Goal: Task Accomplishment & Management: Use online tool/utility

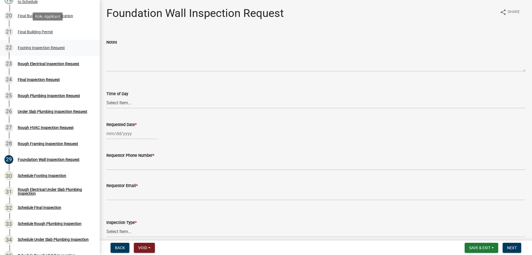
scroll to position [388, 0]
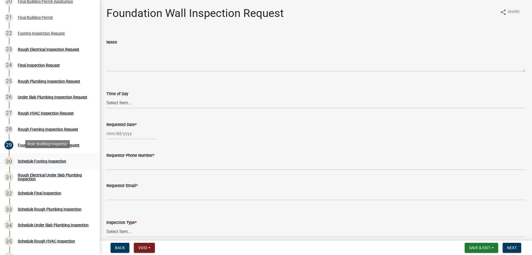
click at [49, 159] on div "Schedule Footing Inspection" at bounding box center [42, 161] width 48 height 4
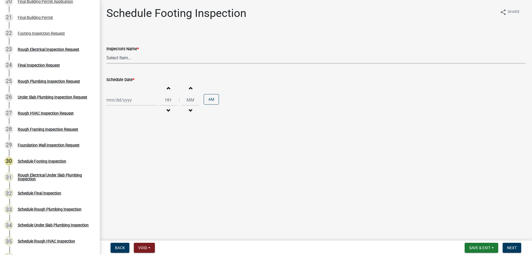
click at [133, 60] on select "Select Item... [PERSON_NAME] ([PERSON_NAME]) bjennings ([PERSON_NAME]) AMain ([…" at bounding box center [315, 57] width 419 height 11
select select "26e13f8e-f9db-4cb9-9b4f-69ba299699e3"
click at [106, 52] on select "Select Item... [PERSON_NAME] ([PERSON_NAME]) bjennings ([PERSON_NAME]) AMain ([…" at bounding box center [315, 57] width 419 height 11
click at [139, 100] on div at bounding box center [131, 99] width 51 height 11
select select "9"
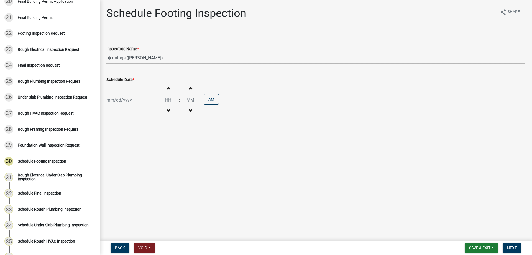
select select "2025"
click at [147, 155] on div "26" at bounding box center [147, 156] width 9 height 9
type input "[DATE]"
click at [166, 100] on input "Hours" at bounding box center [168, 99] width 18 height 11
type input "10"
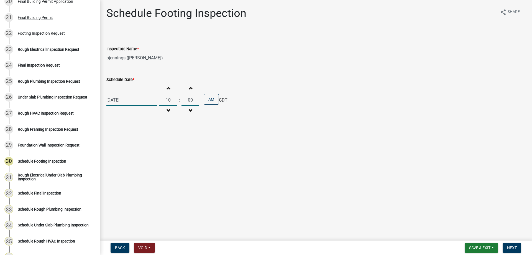
click at [187, 98] on input "00" at bounding box center [190, 99] width 18 height 11
click at [187, 99] on input "00" at bounding box center [190, 99] width 18 height 11
type input "30"
click at [201, 183] on main "Schedule Footing Inspection share Share Inspectors Name * Select Item... Hteagu…" at bounding box center [316, 119] width 432 height 238
click at [515, 247] on span "Next" at bounding box center [512, 247] width 10 height 4
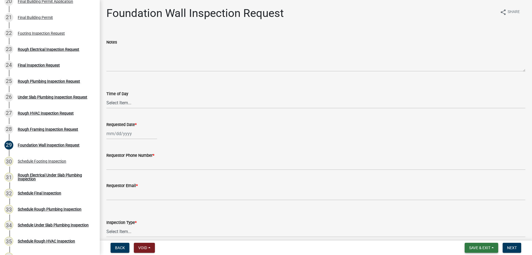
click at [478, 249] on span "Save & Exit" at bounding box center [479, 247] width 21 height 4
click at [478, 232] on button "Save & Exit" at bounding box center [476, 232] width 44 height 13
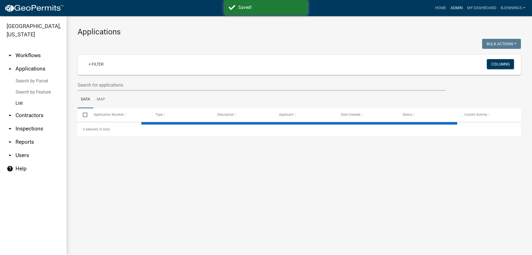
select select "3: 100"
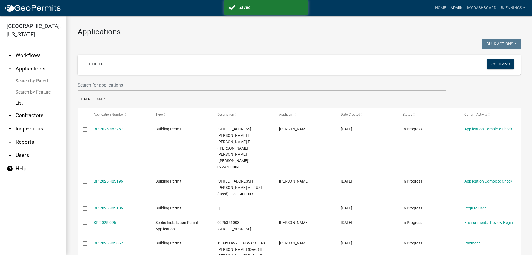
click at [455, 6] on link "Admin" at bounding box center [456, 8] width 17 height 11
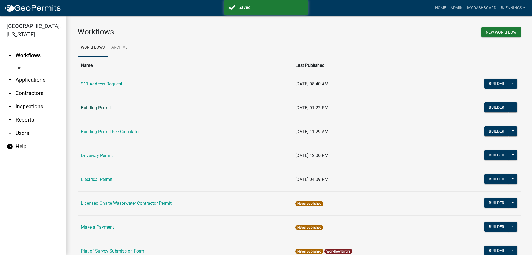
click at [96, 109] on link "Building Permit" at bounding box center [96, 107] width 30 height 5
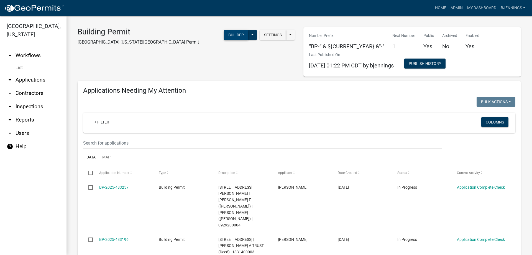
click at [236, 36] on button "Builder" at bounding box center [236, 35] width 24 height 10
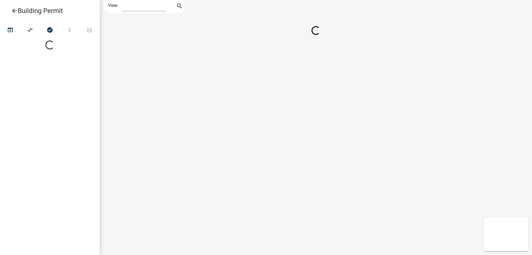
select select "1"
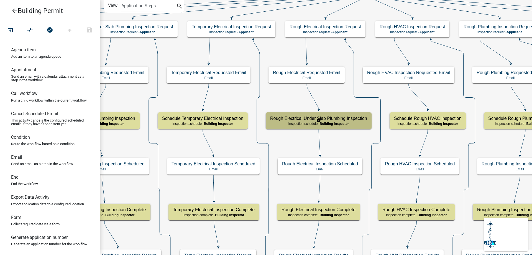
click at [296, 119] on h5 "Rough Electrical Under Slab Plumbing Inspection" at bounding box center [318, 118] width 97 height 5
select select "FA75CDB7-3545-4A19-B8D4-10EED648375B"
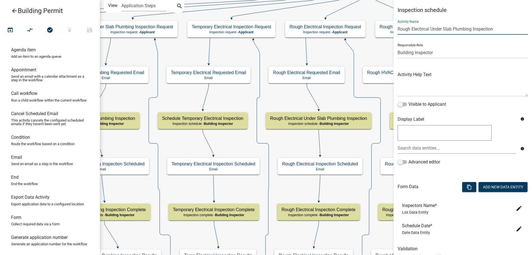
drag, startPoint x: 432, startPoint y: 28, endPoint x: 471, endPoint y: 29, distance: 39.3
click at [471, 29] on input "Rough Electrical Under Slab Plumbing Inspection" at bounding box center [462, 28] width 130 height 11
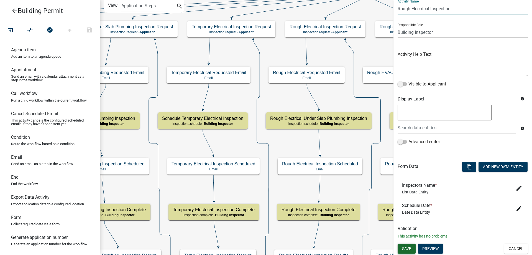
type input "Rough Electrical Inspection"
click at [409, 249] on span "Save" at bounding box center [406, 248] width 9 height 4
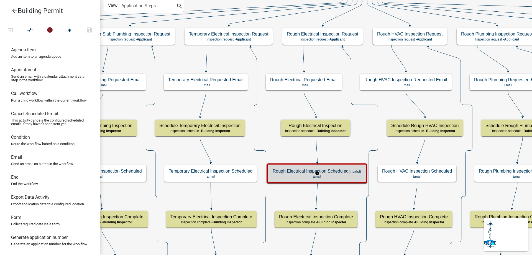
click at [338, 175] on p "Email" at bounding box center [317, 176] width 88 height 4
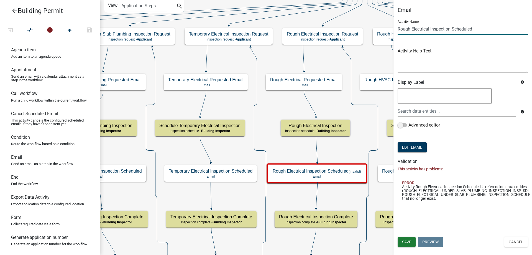
click at [435, 27] on input "Rough Electrical Inspection Scheduled" at bounding box center [462, 28] width 130 height 11
click at [515, 237] on button "Cancel" at bounding box center [516, 242] width 24 height 10
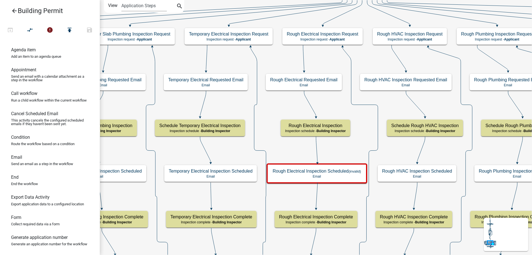
click at [15, 11] on icon "arrow_back" at bounding box center [14, 11] width 7 height 8
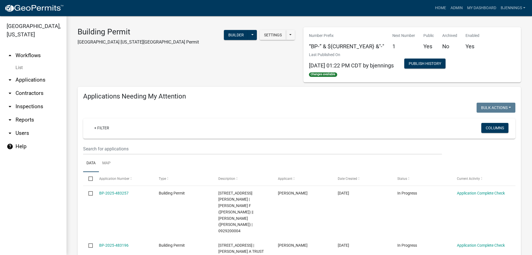
drag, startPoint x: 237, startPoint y: 25, endPoint x: 237, endPoint y: 29, distance: 3.9
click at [235, 31] on button "Builder" at bounding box center [236, 35] width 24 height 10
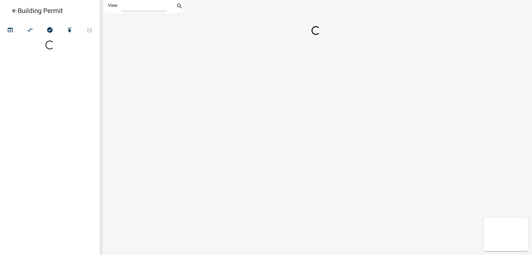
select select "1"
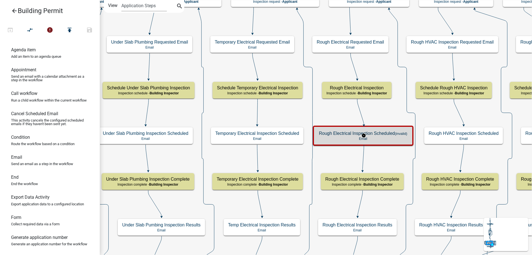
click at [402, 137] on p "Email" at bounding box center [363, 139] width 88 height 4
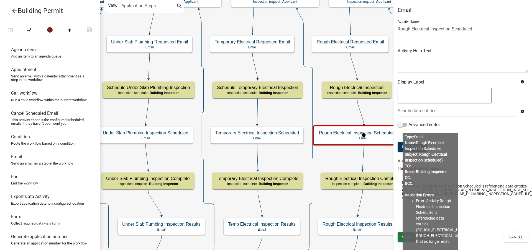
click at [430, 93] on textarea at bounding box center [444, 96] width 94 height 16
type textarea "r"
click at [428, 109] on div at bounding box center [456, 110] width 127 height 11
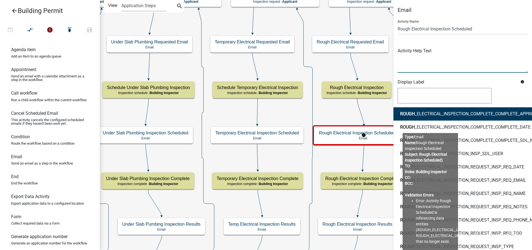
click at [452, 51] on textarea at bounding box center [462, 60] width 130 height 26
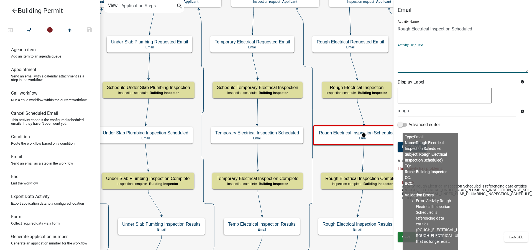
click at [510, 87] on div "Display Label" at bounding box center [456, 82] width 127 height 7
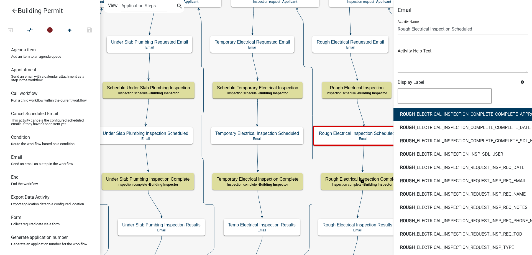
click at [426, 114] on div "rough ROUGH _ELECTRICAL_INSPECTION_COMPLETE_COMPLETE_APPROVE ROUGH _ELECTRICAL_…" at bounding box center [456, 110] width 127 height 11
click at [460, 75] on div "Activity Name Rough Electrical Inspection Scheduled Activity Help Text Display …" at bounding box center [462, 76] width 130 height 120
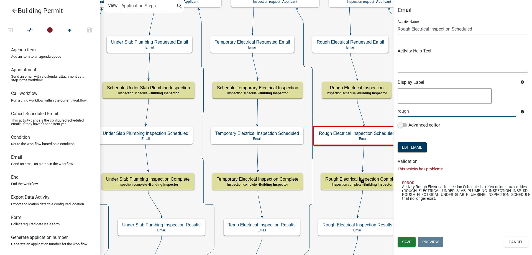
click at [422, 114] on div "rough" at bounding box center [456, 110] width 127 height 11
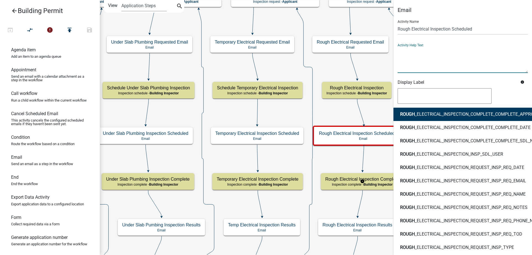
click at [448, 47] on textarea at bounding box center [462, 60] width 130 height 26
click at [419, 112] on div "rough ROUGH _ELECTRICAL_INSPECTION_COMPLETE_COMPLETE_APPROVE ROUGH _ELECTRICAL_…" at bounding box center [456, 110] width 127 height 11
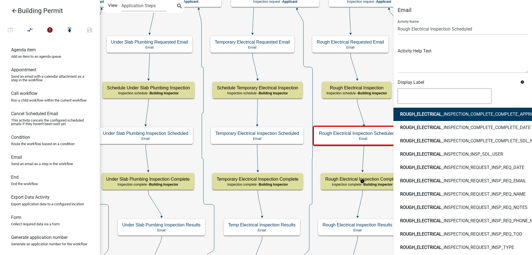
type input "r"
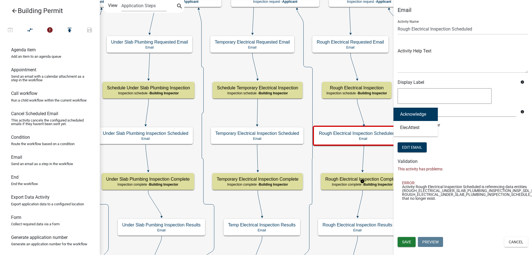
click at [466, 130] on div "Advanced editor" at bounding box center [462, 126] width 130 height 9
drag, startPoint x: 426, startPoint y: 110, endPoint x: 348, endPoint y: 107, distance: 77.9
click at [348, 107] on main "Start Start - Applicant Search Parcel Data Parcel search - Applicant Owner and …" at bounding box center [316, 127] width 432 height 255
click at [483, 104] on ng-mentions at bounding box center [444, 96] width 94 height 17
click at [473, 114] on input "under" at bounding box center [456, 110] width 119 height 11
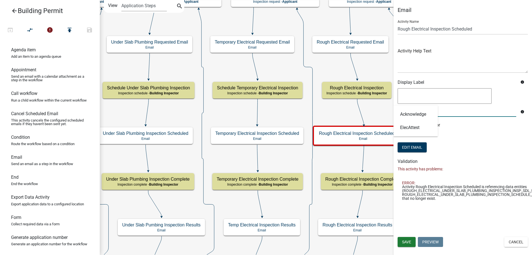
click at [474, 111] on input "under" at bounding box center [456, 110] width 119 height 11
click at [507, 161] on h6 "Validation" at bounding box center [462, 160] width 130 height 5
click at [418, 110] on div "under Acknowledge ElecAttest" at bounding box center [456, 110] width 127 height 11
type input "u"
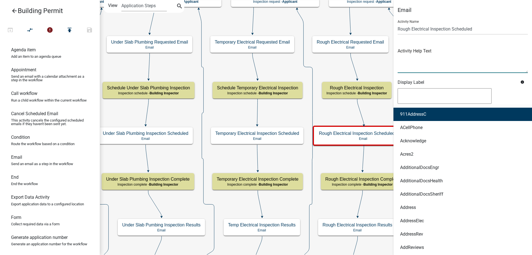
click at [464, 64] on textarea at bounding box center [462, 60] width 130 height 26
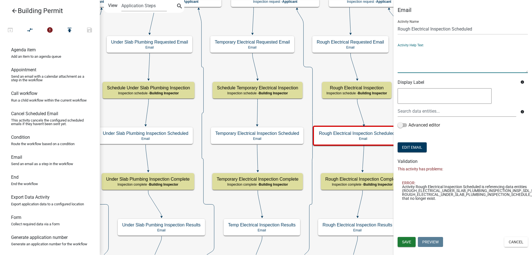
click at [515, 237] on button "Cancel" at bounding box center [516, 242] width 24 height 10
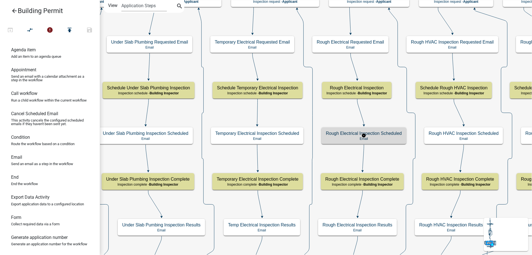
click at [378, 135] on h5 "Rough Electrical Inspection Scheduled" at bounding box center [364, 132] width 76 height 5
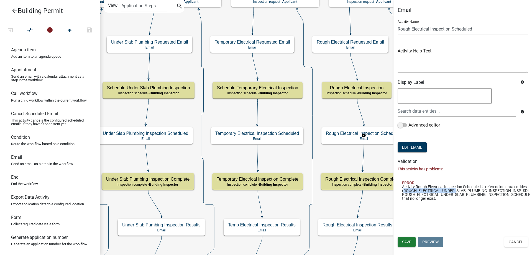
drag, startPoint x: 404, startPoint y: 189, endPoint x: 456, endPoint y: 190, distance: 52.4
click at [456, 190] on span "Activity Rough Electrical Inspection Scheduled is referencing data entities (RO…" at bounding box center [476, 192] width 149 height 16
copy span "ROUGH_ELECTRICAL_UNDER_"
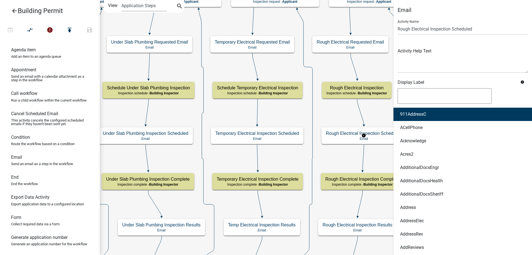
click at [414, 113] on div "911AddressC ACellPhone Acknowledge Acres2 AdditionalDocsEngr AdditionalDocsHeal…" at bounding box center [456, 110] width 127 height 11
drag, startPoint x: 446, startPoint y: 110, endPoint x: 483, endPoint y: 45, distance: 74.5
click at [483, 45] on div "Activity Help Text" at bounding box center [462, 56] width 130 height 34
drag, startPoint x: 440, startPoint y: 109, endPoint x: 443, endPoint y: 59, distance: 50.2
click at [443, 59] on textarea at bounding box center [462, 60] width 130 height 26
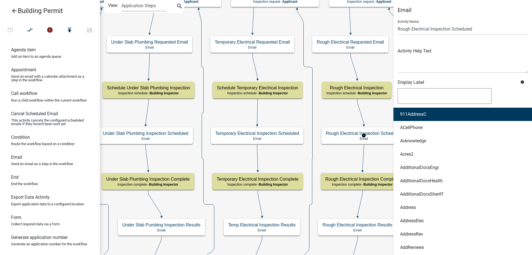
click at [419, 112] on div "911AddressC ACellPhone Acknowledge Acres2 AdditionalDocsEngr AdditionalDocsHeal…" at bounding box center [456, 110] width 127 height 11
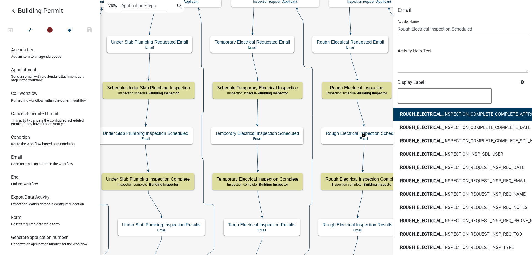
type input "r"
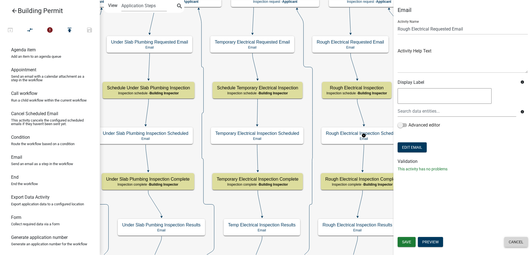
click at [518, 242] on button "Cancel" at bounding box center [516, 242] width 24 height 10
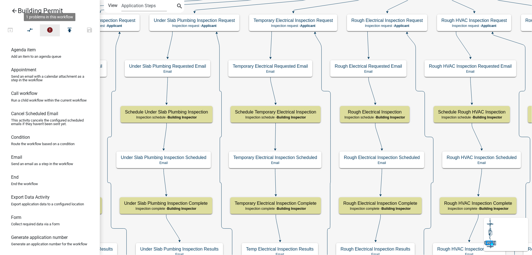
click at [51, 30] on icon "error" at bounding box center [50, 31] width 7 height 8
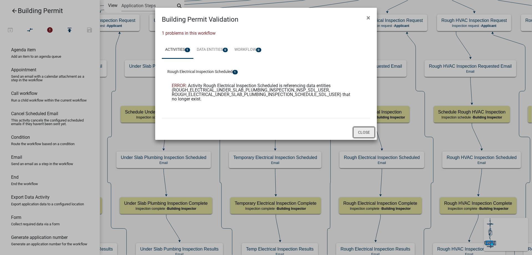
click at [364, 130] on button "Close" at bounding box center [363, 132] width 21 height 11
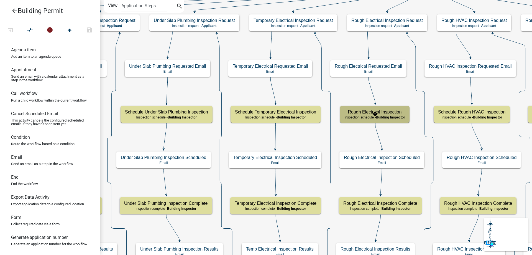
click at [396, 115] on span "Building Inspector" at bounding box center [390, 117] width 29 height 4
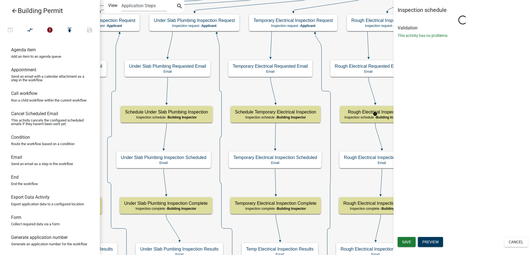
select select "FA75CDB7-3545-4A19-B8D4-10EED648375B"
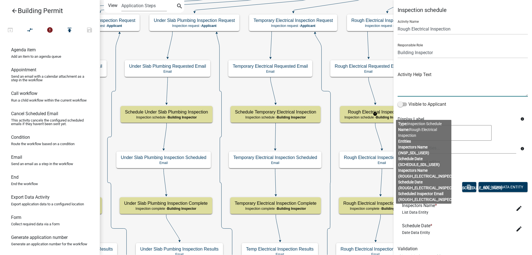
click at [476, 93] on textarea at bounding box center [462, 83] width 130 height 26
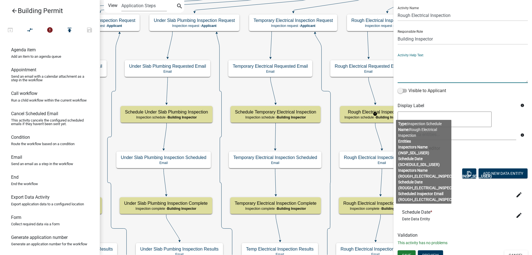
scroll to position [20, 0]
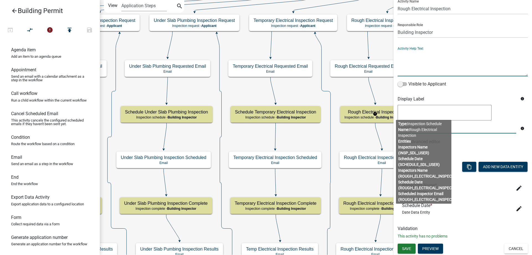
click at [475, 132] on div at bounding box center [456, 127] width 127 height 11
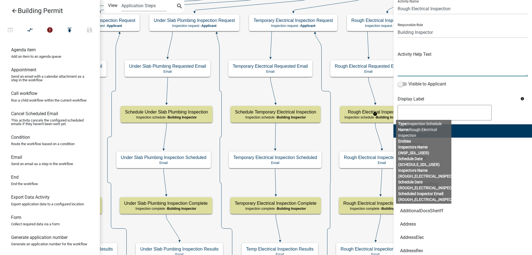
click at [461, 68] on textarea at bounding box center [462, 63] width 130 height 26
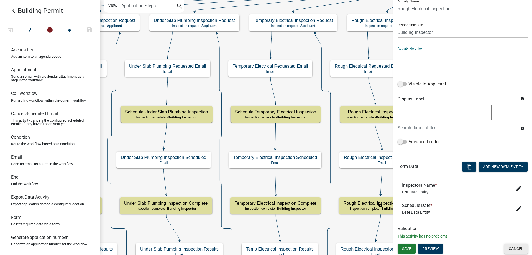
click at [515, 251] on button "Cancel" at bounding box center [516, 248] width 24 height 10
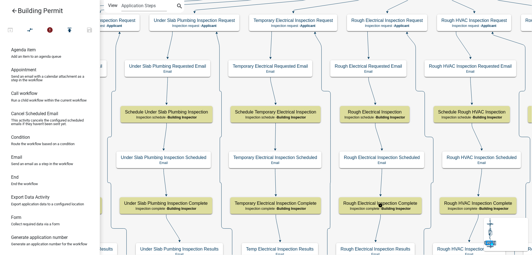
scroll to position [0, 0]
click at [402, 161] on p "Email" at bounding box center [382, 163] width 76 height 4
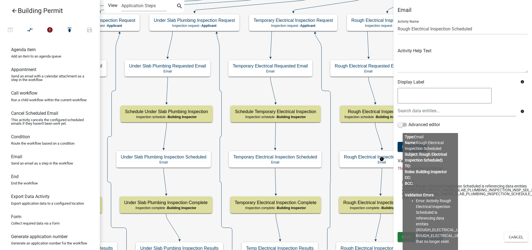
click at [508, 122] on div "Advanced editor" at bounding box center [462, 126] width 130 height 9
click at [498, 45] on div "Activity Help Text" at bounding box center [462, 56] width 130 height 34
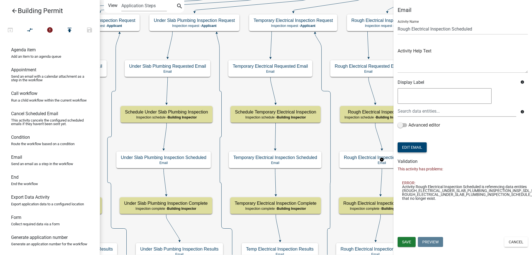
click at [419, 148] on button "Edit Email" at bounding box center [411, 147] width 29 height 10
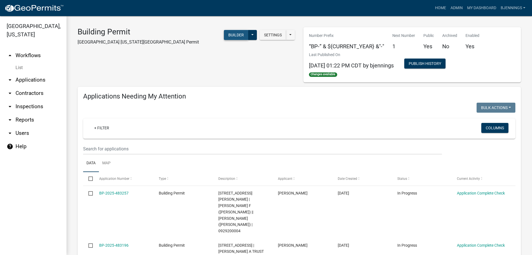
click at [234, 33] on button "Builder" at bounding box center [236, 35] width 24 height 10
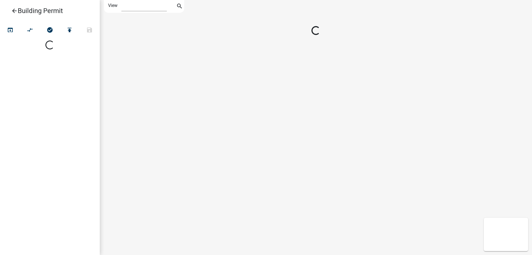
select select "1"
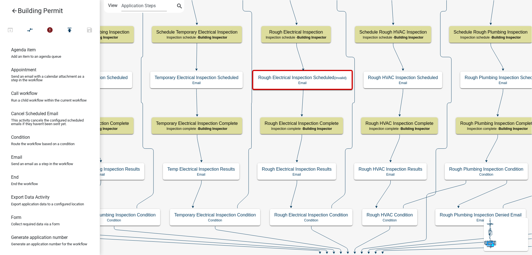
click at [14, 11] on icon "arrow_back" at bounding box center [14, 11] width 7 height 8
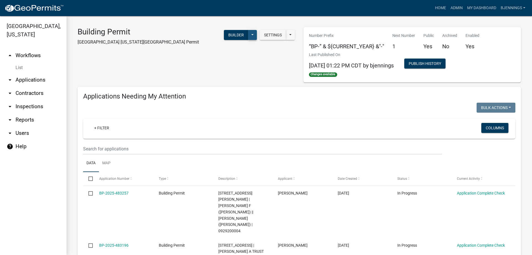
click at [251, 33] on button at bounding box center [252, 35] width 9 height 10
click at [234, 90] on button "History" at bounding box center [234, 89] width 46 height 13
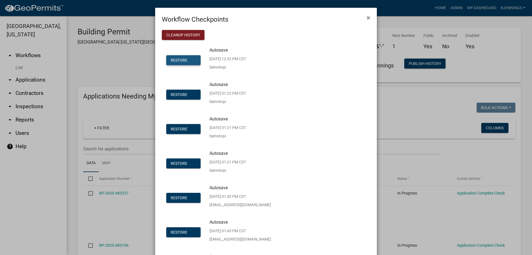
click at [171, 60] on span "Restore" at bounding box center [179, 60] width 17 height 4
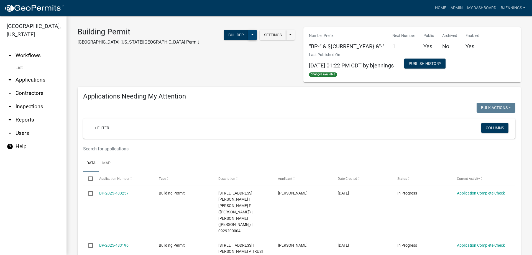
click at [251, 37] on button at bounding box center [252, 35] width 9 height 10
click at [230, 35] on button "Builder" at bounding box center [236, 35] width 24 height 10
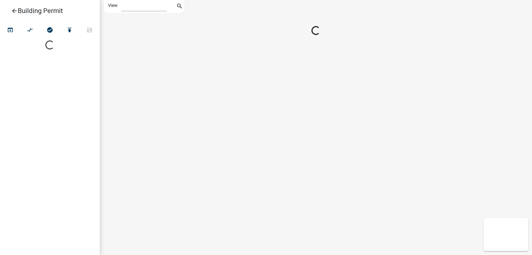
select select "1"
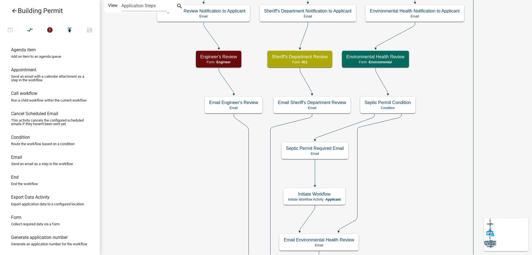
click at [12, 10] on icon "arrow_back" at bounding box center [14, 11] width 7 height 8
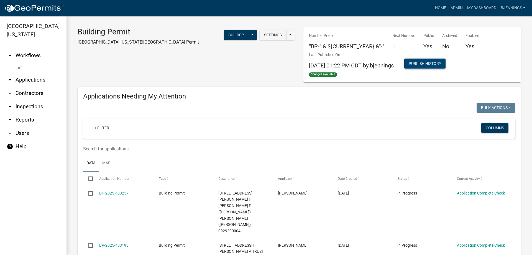
click at [436, 62] on button "Publish History" at bounding box center [424, 63] width 41 height 10
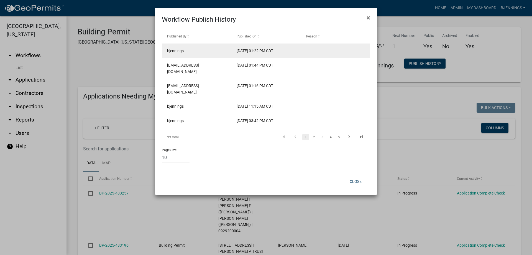
click at [297, 50] on datatable-body-cell "[DATE] 01:22 PM CDT" at bounding box center [266, 51] width 70 height 14
click at [245, 48] on span "[DATE] 01:22 PM CDT" at bounding box center [255, 50] width 37 height 4
click at [178, 50] on span "bjennings" at bounding box center [175, 50] width 17 height 4
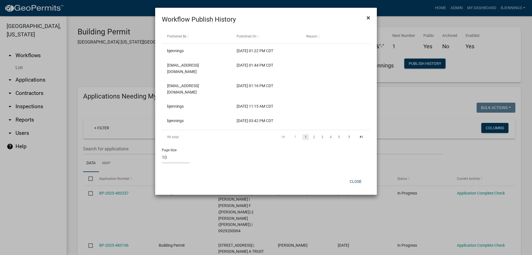
click at [368, 16] on span "×" at bounding box center [368, 18] width 4 height 8
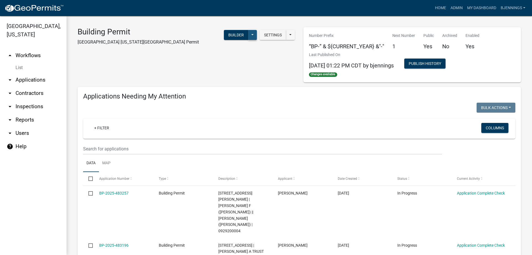
click at [253, 34] on button at bounding box center [252, 35] width 9 height 10
drag, startPoint x: 227, startPoint y: 75, endPoint x: 228, endPoint y: 93, distance: 18.0
click at [228, 93] on div "Publish Disable Archive History Copy Hide from Public Start Application" at bounding box center [234, 89] width 46 height 98
click at [251, 33] on button at bounding box center [252, 35] width 9 height 10
click at [227, 89] on button "History" at bounding box center [234, 89] width 46 height 13
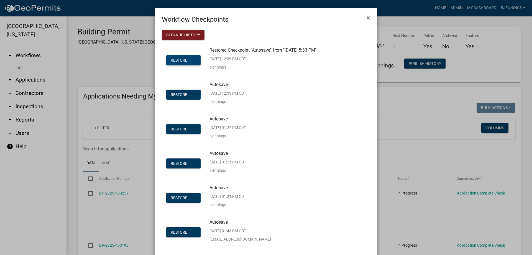
click at [185, 59] on button "Restore" at bounding box center [183, 60] width 34 height 10
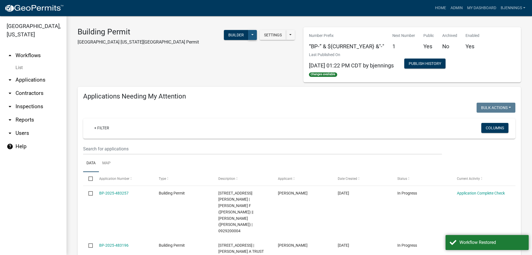
click at [251, 35] on button at bounding box center [252, 35] width 9 height 10
click at [228, 87] on button "History" at bounding box center [234, 89] width 46 height 13
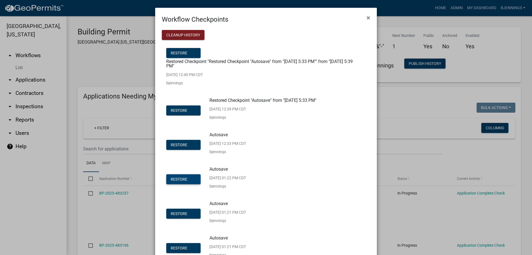
click at [179, 176] on button "Restore" at bounding box center [183, 179] width 34 height 10
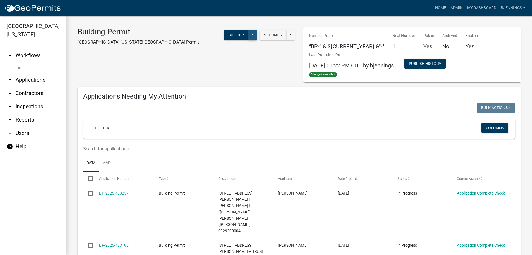
click at [251, 34] on button at bounding box center [252, 35] width 9 height 10
click at [240, 48] on button "Publish" at bounding box center [234, 49] width 46 height 13
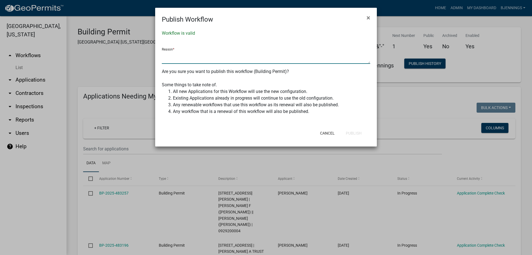
click at [204, 55] on textarea at bounding box center [266, 57] width 208 height 13
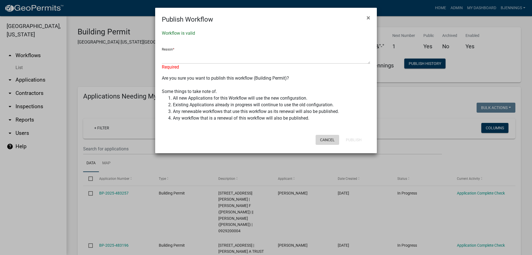
click at [324, 135] on button "Cancel" at bounding box center [328, 140] width 24 height 10
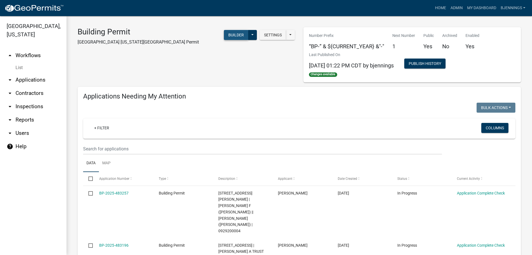
click at [226, 34] on button "Builder" at bounding box center [236, 35] width 24 height 10
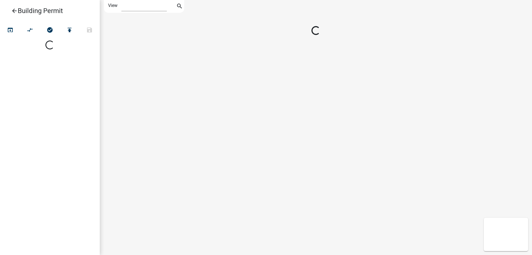
select select "1"
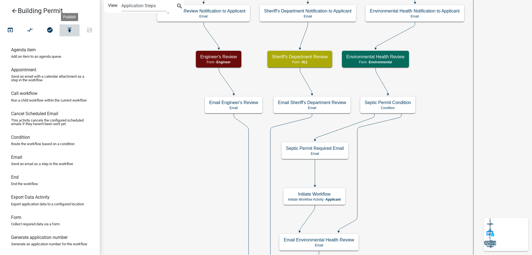
click at [69, 27] on icon "publish" at bounding box center [69, 31] width 7 height 8
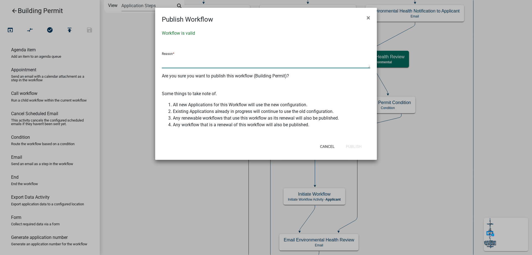
click at [253, 60] on textarea at bounding box center [266, 61] width 208 height 13
type textarea "correction"
click at [357, 148] on button "Publish" at bounding box center [353, 146] width 25 height 10
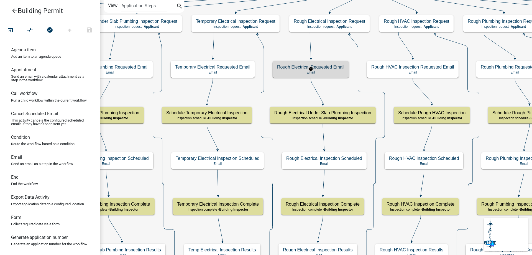
click at [319, 68] on h5 "Rough Electrical Requested Email" at bounding box center [310, 66] width 67 height 5
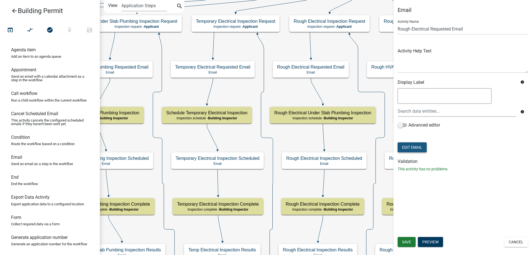
click at [412, 143] on button "Edit Email" at bounding box center [411, 147] width 29 height 10
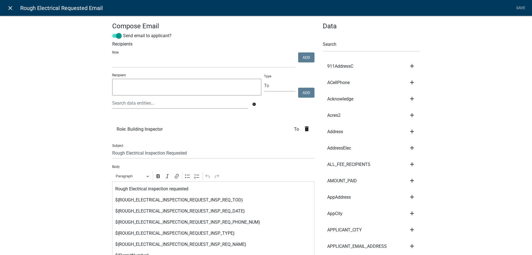
click at [12, 9] on icon "close" at bounding box center [10, 8] width 7 height 7
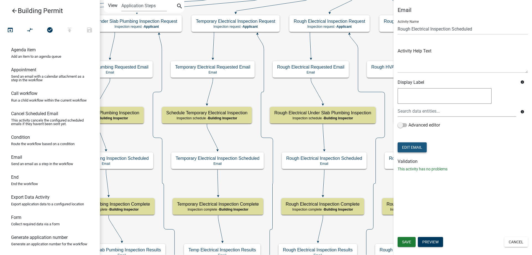
click at [419, 147] on button "Edit Email" at bounding box center [411, 147] width 29 height 10
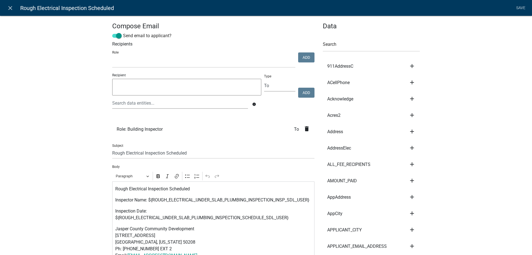
scroll to position [28, 0]
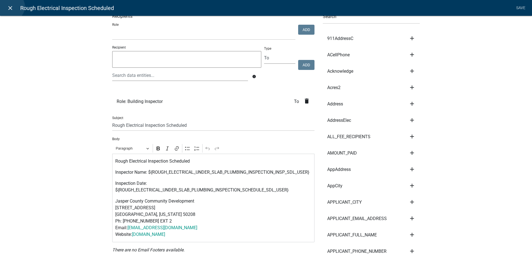
click at [11, 7] on icon "close" at bounding box center [10, 8] width 7 height 7
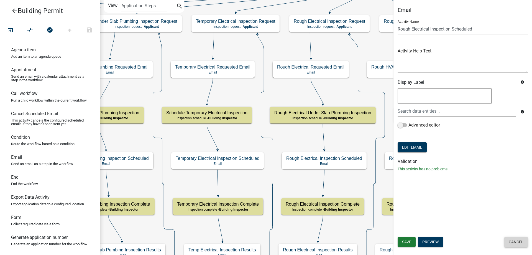
click at [519, 242] on button "Cancel" at bounding box center [516, 242] width 24 height 10
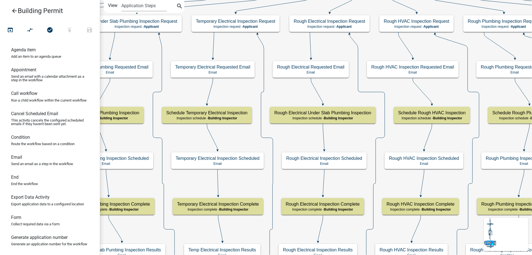
click at [14, 9] on icon "arrow_back" at bounding box center [14, 11] width 7 height 8
